Goal: Navigation & Orientation: Find specific page/section

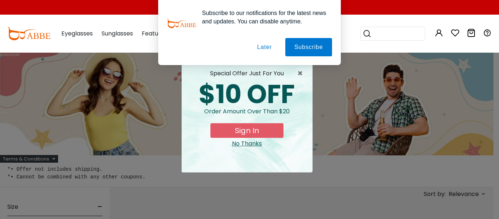
click at [268, 44] on button "Later" at bounding box center [264, 47] width 33 height 18
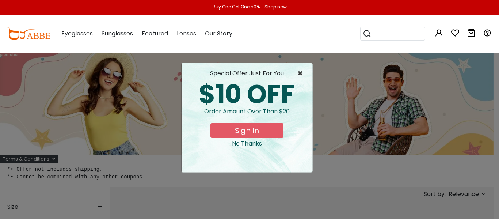
click at [301, 71] on span "×" at bounding box center [301, 73] width 9 height 9
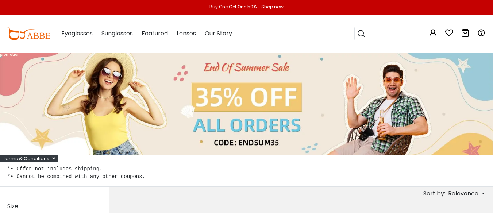
click at [32, 39] on img at bounding box center [28, 33] width 43 height 13
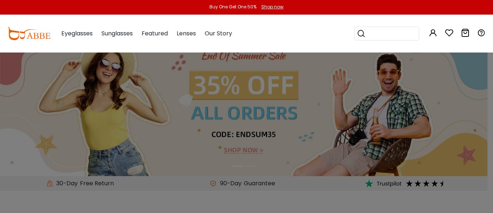
scroll to position [184, 0]
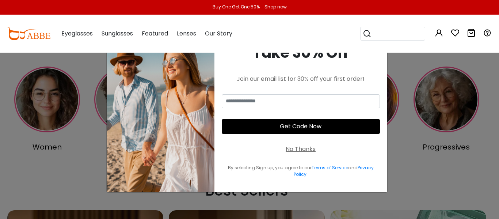
click at [304, 149] on div "No Thanks" at bounding box center [301, 149] width 30 height 9
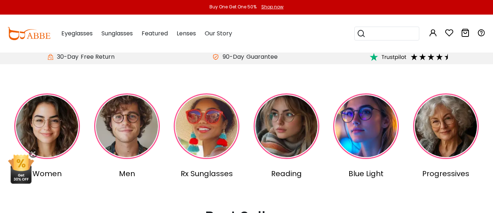
scroll to position [0, 0]
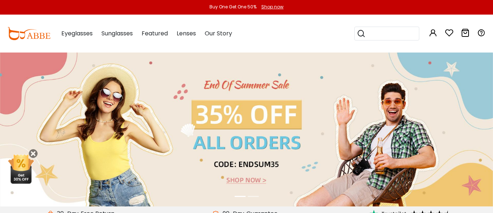
click at [32, 30] on img at bounding box center [28, 33] width 43 height 13
